Goal: Task Accomplishment & Management: Use online tool/utility

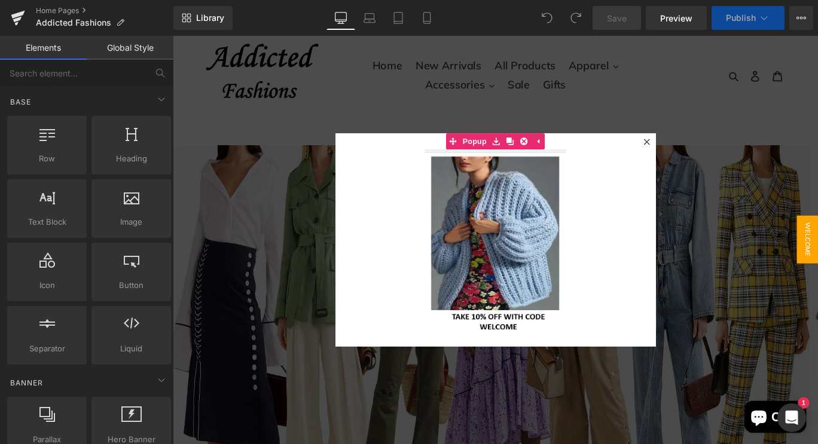
click at [701, 155] on icon at bounding box center [704, 154] width 7 height 7
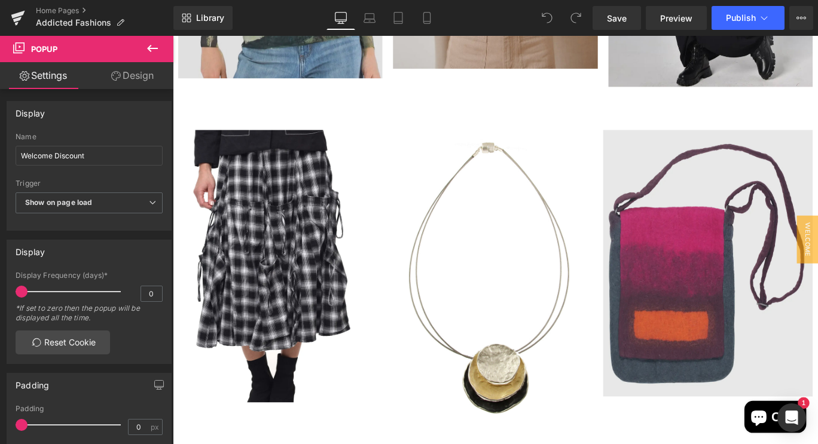
scroll to position [1101, 0]
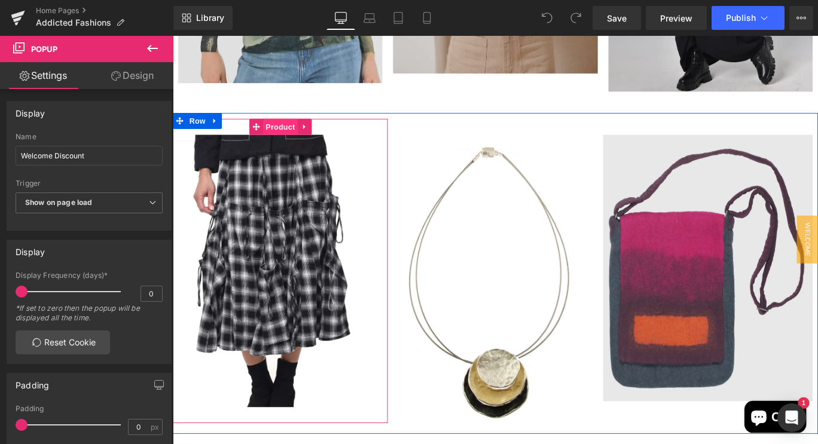
click at [278, 139] on span "Product" at bounding box center [293, 138] width 39 height 18
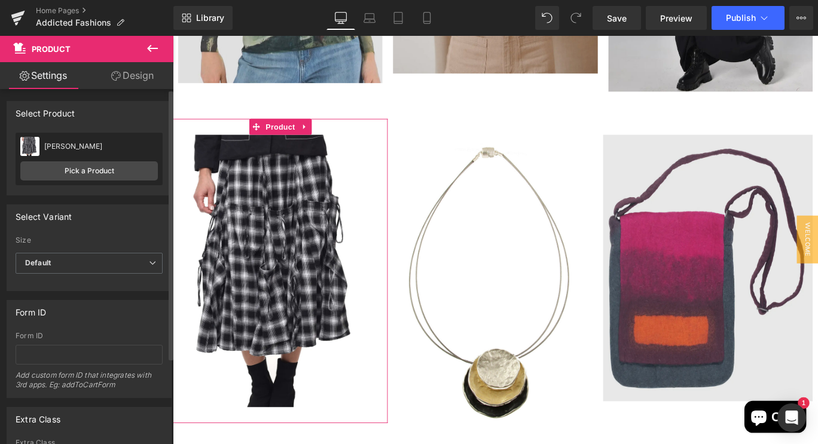
click at [23, 156] on img at bounding box center [29, 146] width 19 height 19
click at [40, 170] on link "Pick a Product" at bounding box center [89, 171] width 138 height 19
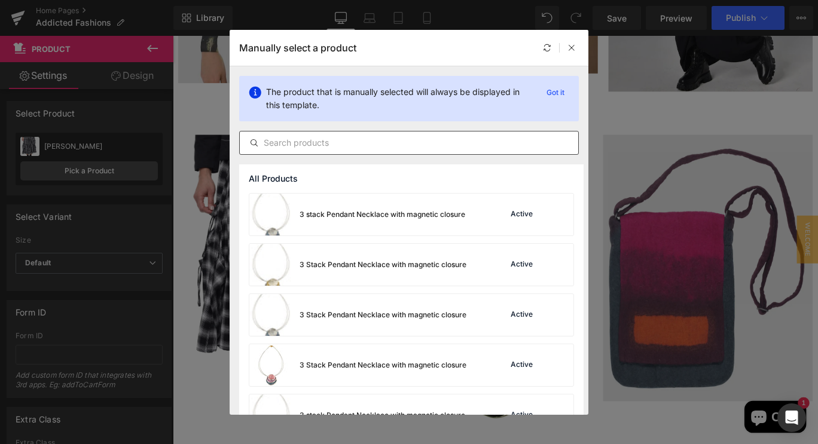
click at [287, 142] on input "text" at bounding box center [409, 143] width 339 height 14
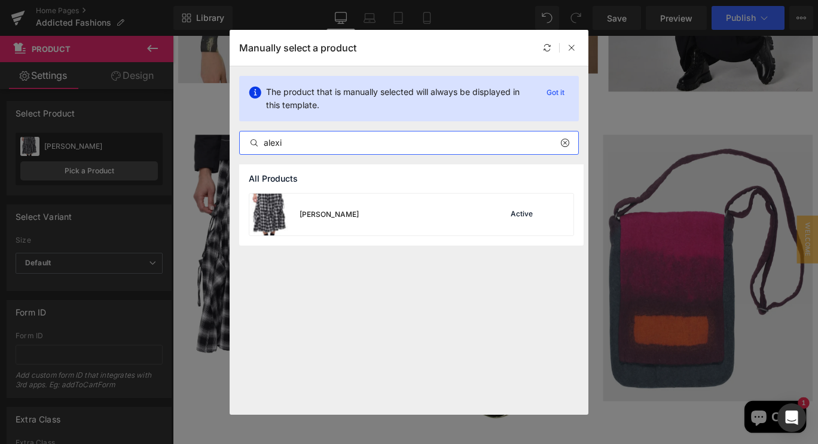
type input "[PERSON_NAME]"
click at [266, 222] on img at bounding box center [270, 215] width 43 height 42
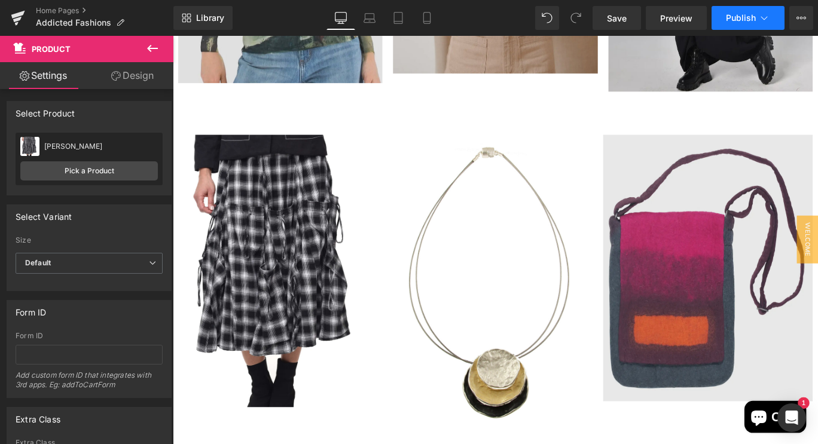
click at [744, 21] on span "Publish" at bounding box center [741, 18] width 30 height 10
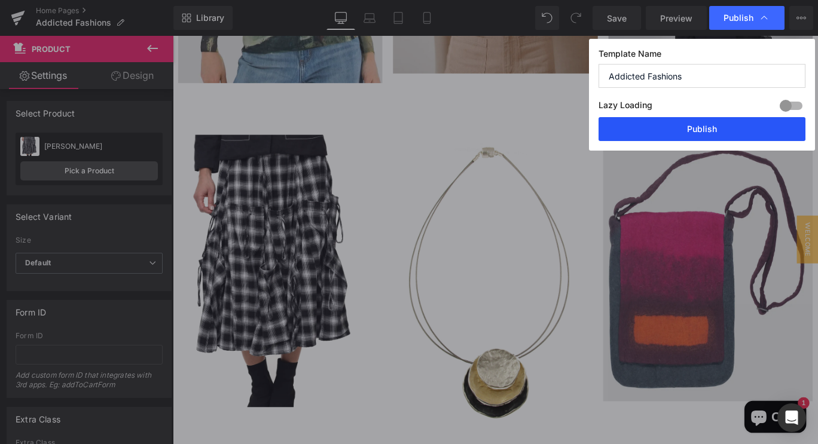
drag, startPoint x: 711, startPoint y: 130, endPoint x: 603, endPoint y: 105, distance: 110.6
click at [711, 130] on button "Publish" at bounding box center [702, 129] width 207 height 24
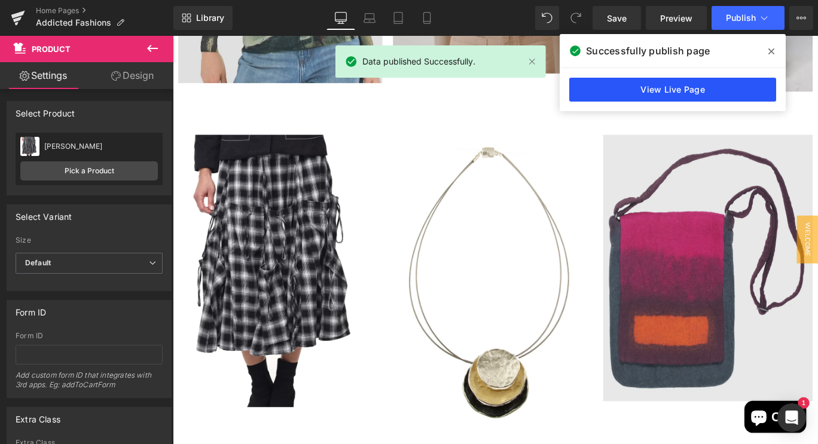
click at [694, 86] on link "View Live Page" at bounding box center [673, 90] width 207 height 24
